Goal: Communication & Community: Answer question/provide support

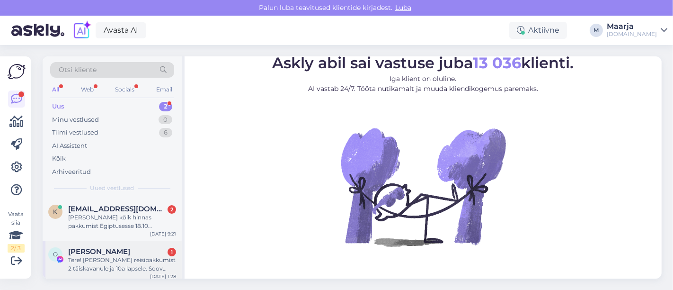
click at [108, 250] on span "[PERSON_NAME]" at bounding box center [99, 251] width 62 height 9
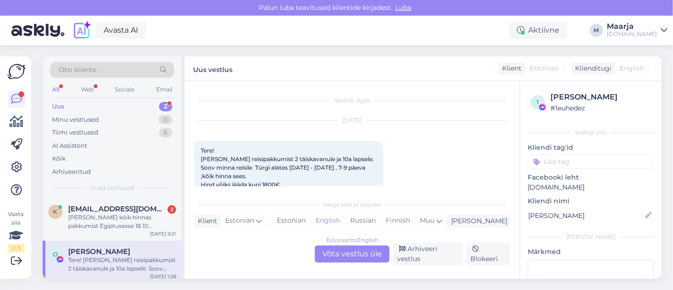
scroll to position [20, 0]
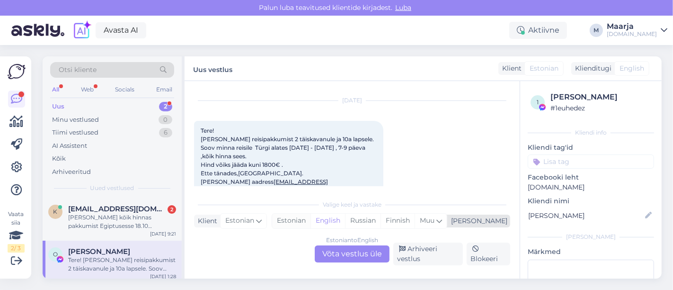
click at [311, 223] on div "Estonian" at bounding box center [291, 221] width 38 height 14
click at [338, 259] on div "Estonian to Estonian Võta vestlus üle" at bounding box center [352, 253] width 75 height 17
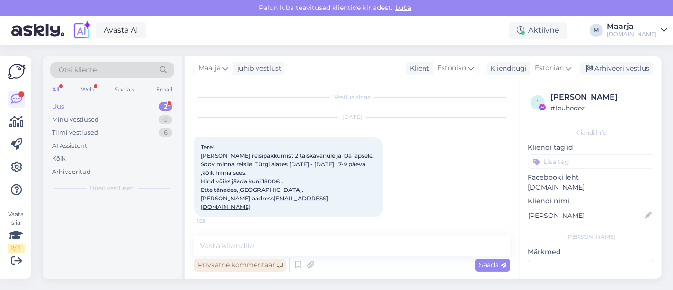
scroll to position [0, 0]
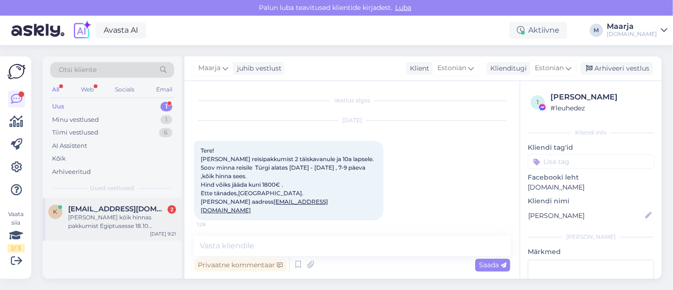
click at [105, 217] on div "[PERSON_NAME] kõik hinnas pakkumist Egiptusesse 18.10 väljumisega [PERSON_NAME]" at bounding box center [122, 221] width 108 height 17
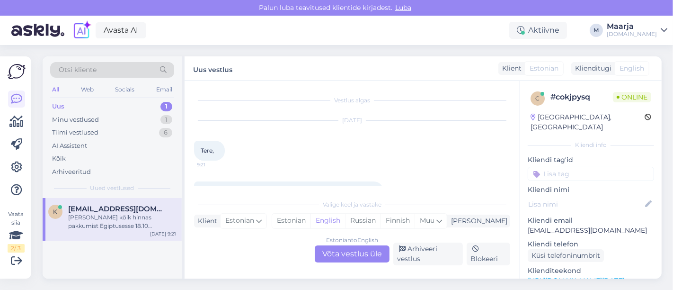
scroll to position [34, 0]
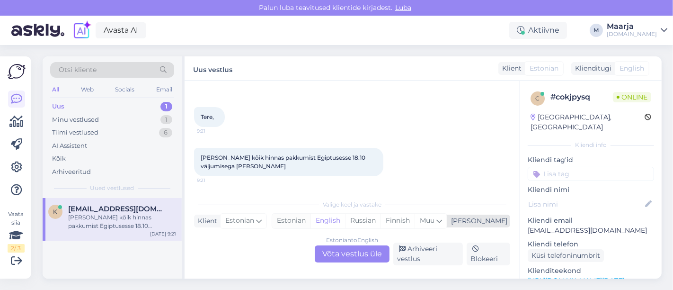
click at [311, 224] on div "Estonian" at bounding box center [291, 221] width 38 height 14
click at [334, 247] on div "Estonian to Estonian Võta vestlus üle" at bounding box center [352, 253] width 75 height 17
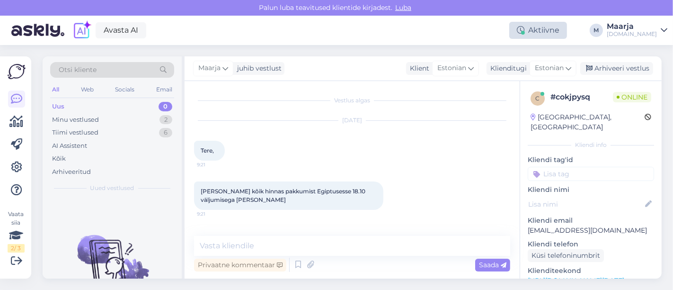
click at [525, 31] on icon at bounding box center [521, 31] width 8 height 8
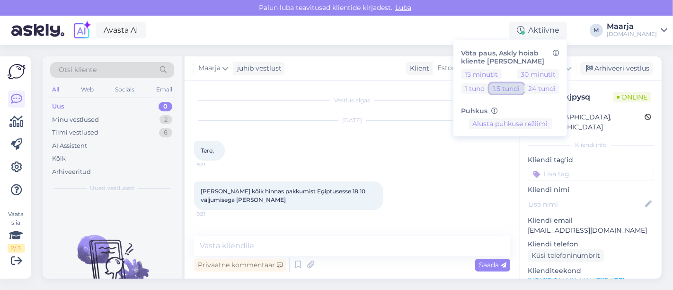
click at [524, 90] on button "1.5 tundi" at bounding box center [507, 88] width 35 height 10
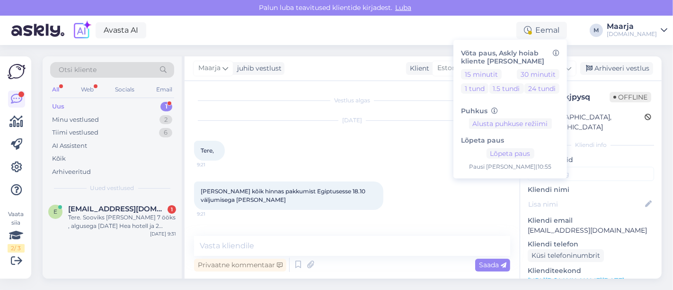
click at [90, 100] on div "Uus 1" at bounding box center [112, 106] width 124 height 13
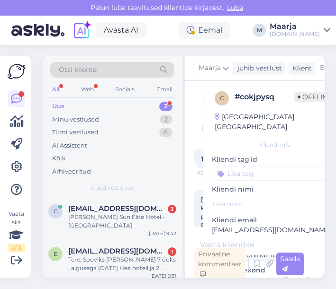
click at [97, 103] on div "Uus 2" at bounding box center [112, 106] width 124 height 13
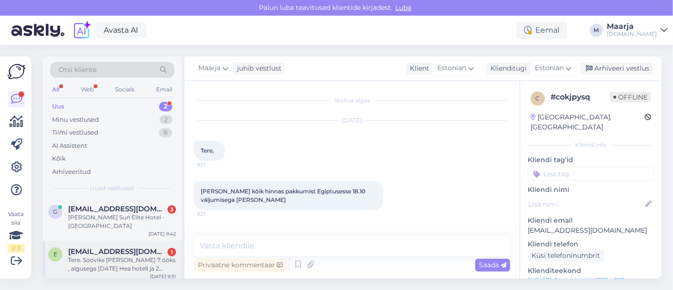
click at [105, 256] on div "Tere. Sooviks [PERSON_NAME] 7 ööks , algusega [DATE] Hea hotell ja 2 täiskasv+1…" at bounding box center [122, 264] width 108 height 17
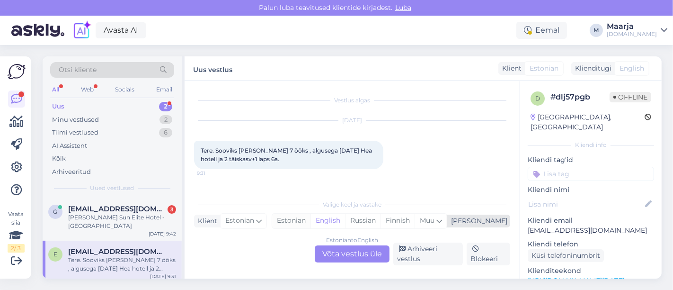
drag, startPoint x: 340, startPoint y: 224, endPoint x: 339, endPoint y: 236, distance: 12.8
click at [311, 224] on div "Estonian" at bounding box center [291, 221] width 38 height 14
click at [338, 256] on div "Estonian to Estonian Võta vestlus üle" at bounding box center [352, 253] width 75 height 17
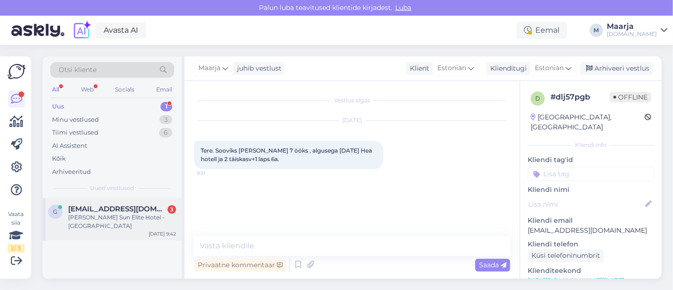
click at [96, 222] on div "g [EMAIL_ADDRESS][DOMAIN_NAME] 3 [PERSON_NAME] Sun Elite Hotel -Türgi [DATE] 9:…" at bounding box center [112, 219] width 139 height 43
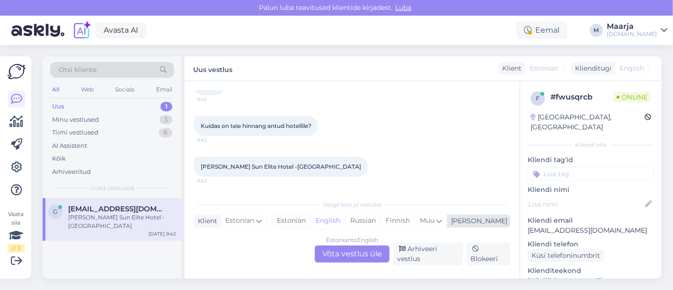
click at [311, 221] on div "Estonian" at bounding box center [291, 221] width 38 height 14
click at [337, 253] on div "Estonian to Estonian Võta vestlus üle" at bounding box center [352, 253] width 75 height 17
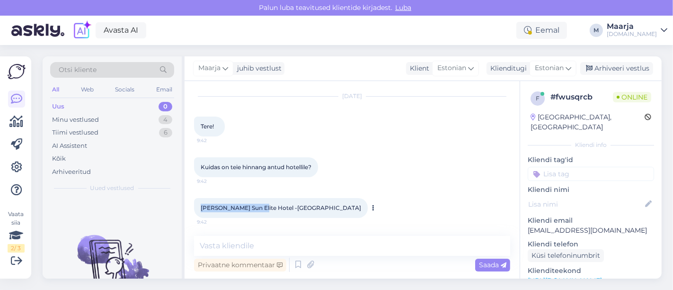
drag, startPoint x: 260, startPoint y: 206, endPoint x: 196, endPoint y: 206, distance: 64.9
click at [196, 206] on div "[PERSON_NAME] Sun Elite Hotel -[GEOGRAPHIC_DATA] 9:42" at bounding box center [281, 208] width 174 height 20
copy span "[PERSON_NAME] Sun Elite Hotel"
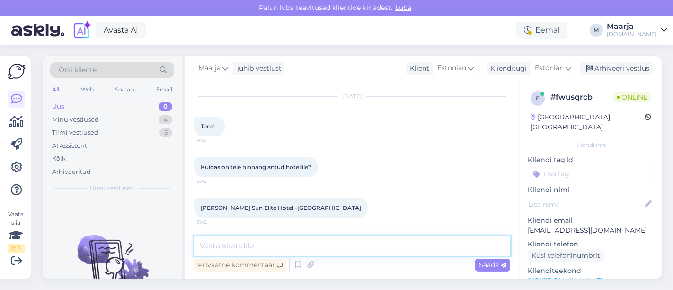
click at [226, 247] on textarea at bounding box center [352, 246] width 316 height 20
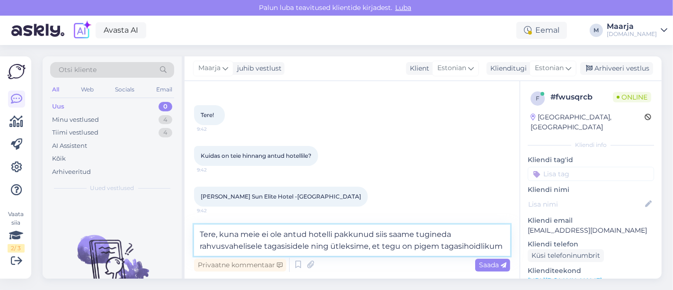
scroll to position [47, 0]
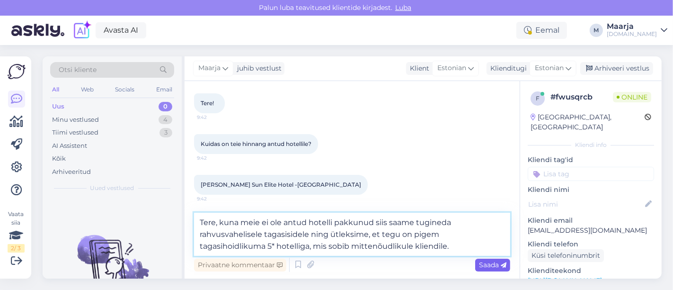
type textarea "Tere, kuna meie ei ole antud hotelli pakkunud siis saame tugineda rahvusvahelis…"
click at [490, 266] on span "Saada" at bounding box center [492, 264] width 27 height 9
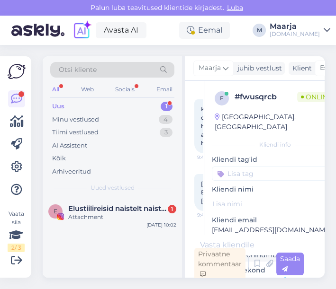
scroll to position [116, 0]
click at [119, 108] on div "Uus 1" at bounding box center [112, 106] width 124 height 13
click at [96, 205] on span "Elustiilireisid naistelt naistele" at bounding box center [117, 209] width 99 height 9
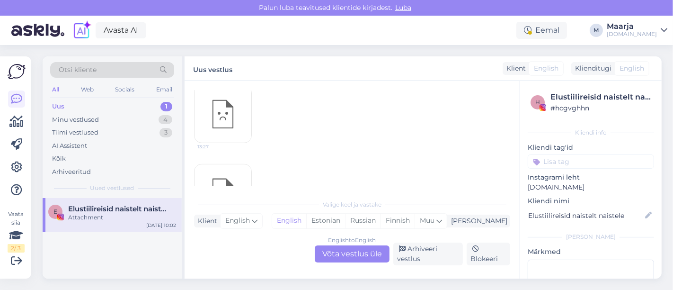
scroll to position [481, 0]
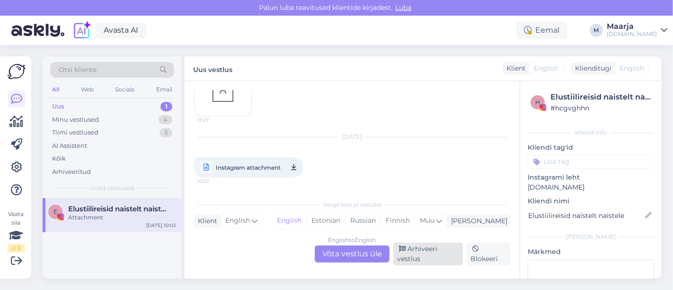
click at [418, 258] on div "Arhiveeri vestlus" at bounding box center [429, 253] width 70 height 23
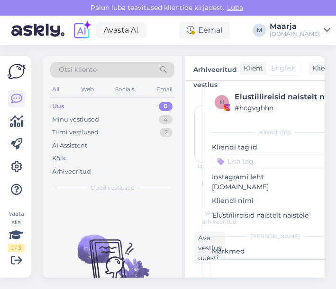
scroll to position [541, 0]
